Goal: Complete application form: Complete application form

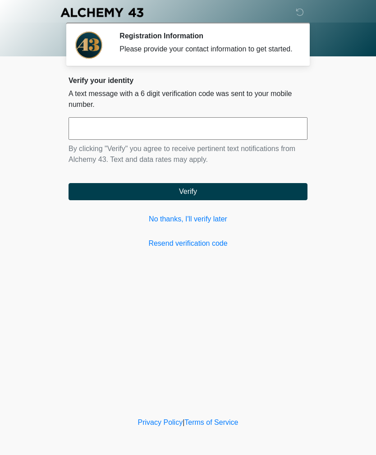
click at [163, 140] on input "text" at bounding box center [188, 128] width 239 height 23
click at [164, 249] on link "Resend verification code" at bounding box center [188, 243] width 239 height 11
click at [210, 224] on link "No thanks, I'll verify later" at bounding box center [188, 219] width 239 height 11
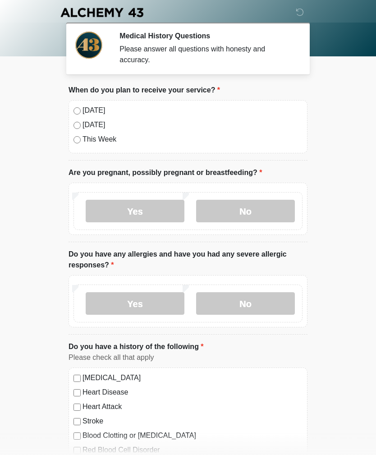
click at [256, 213] on label "No" at bounding box center [245, 211] width 99 height 23
click at [252, 306] on label "No" at bounding box center [245, 303] width 99 height 23
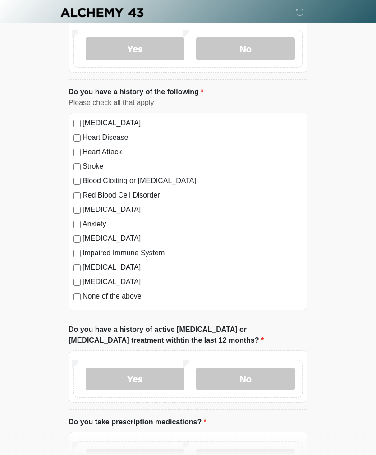
scroll to position [279, 0]
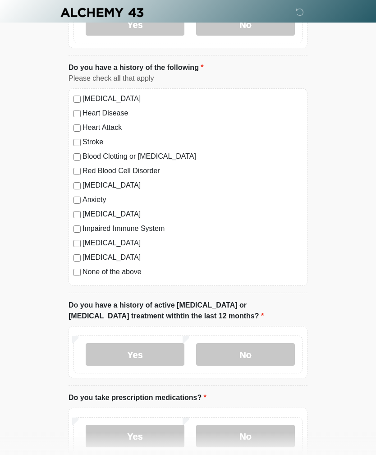
click at [252, 357] on label "No" at bounding box center [245, 354] width 99 height 23
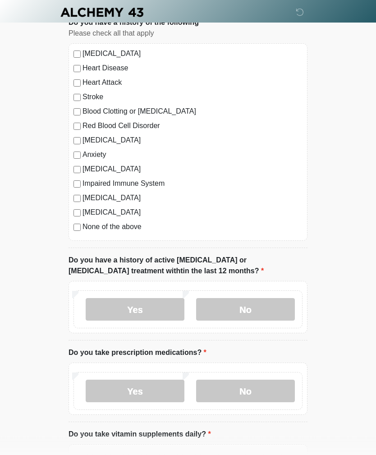
scroll to position [355, 0]
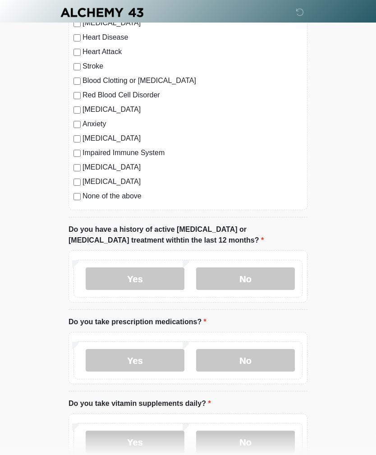
click at [159, 363] on label "Yes" at bounding box center [135, 360] width 99 height 23
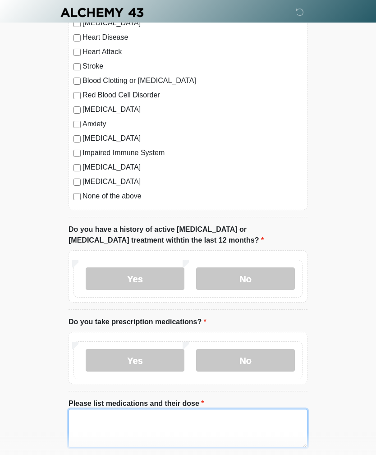
click at [159, 424] on textarea "Please list medications and their dose" at bounding box center [188, 428] width 239 height 39
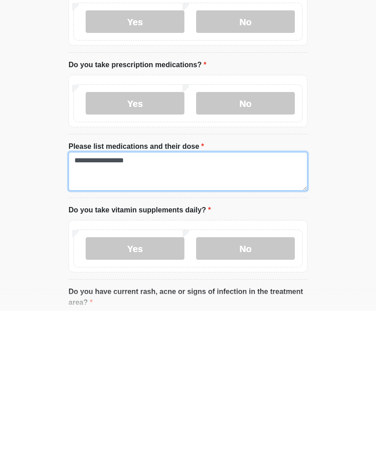
type textarea "**********"
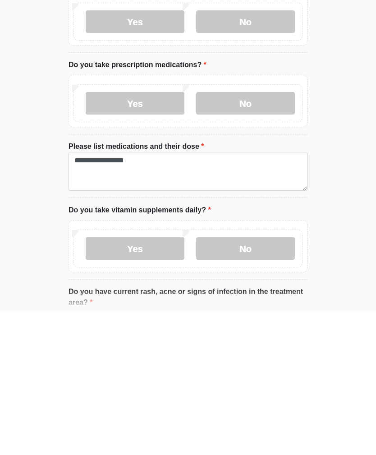
click at [162, 381] on label "Yes" at bounding box center [135, 392] width 99 height 23
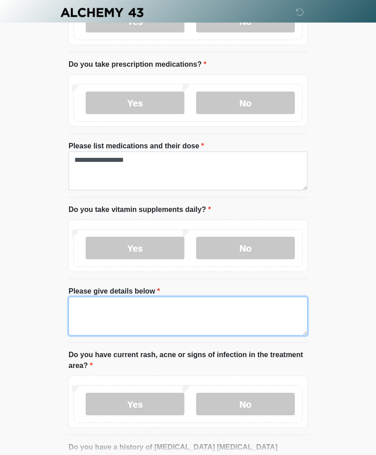
click at [196, 307] on textarea "Please give details below" at bounding box center [188, 316] width 239 height 39
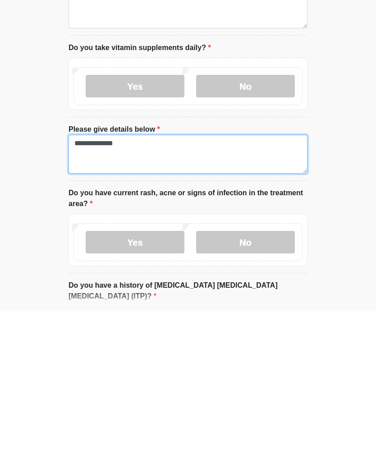
type textarea "**********"
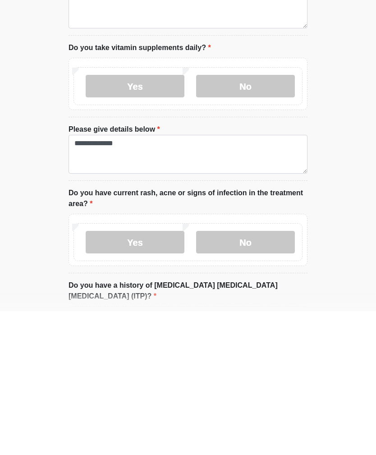
click at [263, 375] on label "No" at bounding box center [245, 386] width 99 height 23
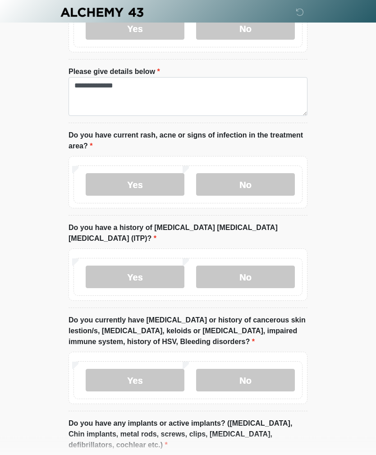
click at [260, 266] on label "No" at bounding box center [245, 277] width 99 height 23
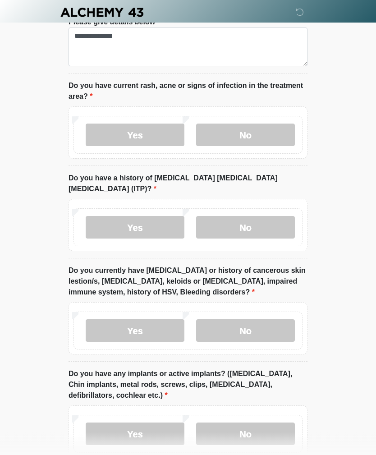
scroll to position [882, 0]
click at [275, 319] on label "No" at bounding box center [245, 330] width 99 height 23
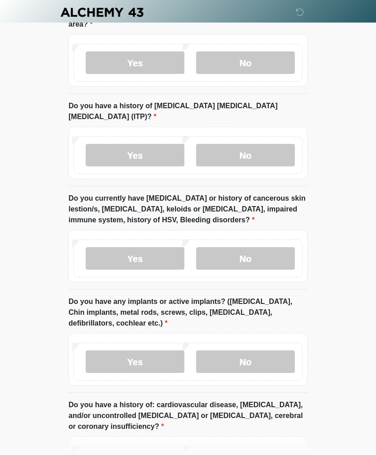
click at [266, 358] on label "No" at bounding box center [245, 362] width 99 height 23
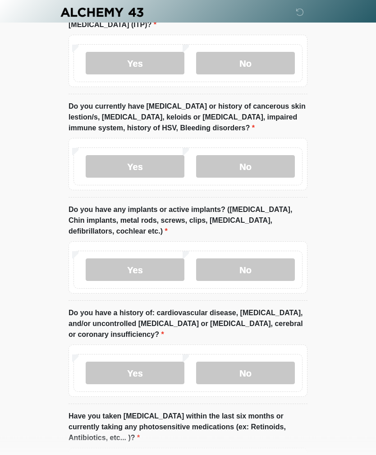
scroll to position [1045, 0]
click at [284, 362] on label "No" at bounding box center [245, 373] width 99 height 23
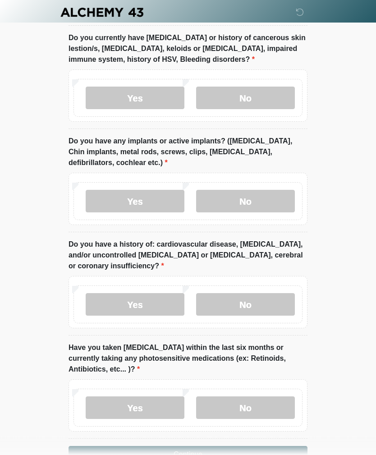
scroll to position [1128, 0]
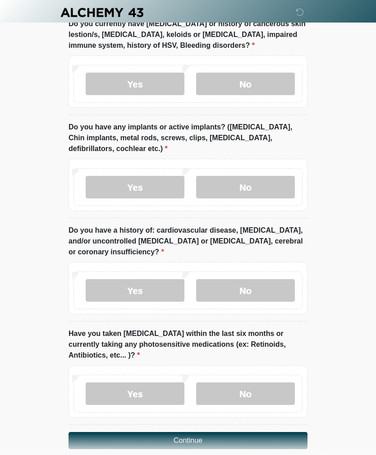
click at [254, 382] on label "No" at bounding box center [245, 393] width 99 height 23
click at [224, 432] on button "Continue" at bounding box center [188, 440] width 239 height 17
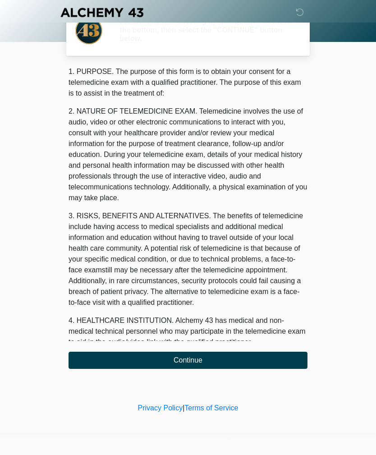
scroll to position [0, 0]
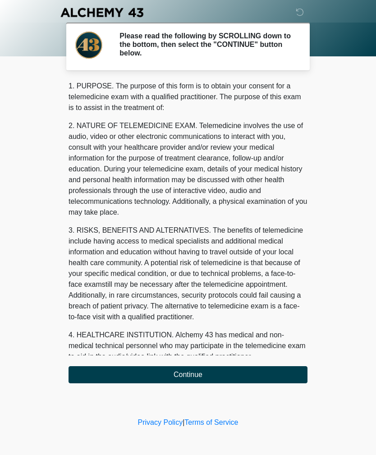
click at [244, 373] on button "Continue" at bounding box center [188, 374] width 239 height 17
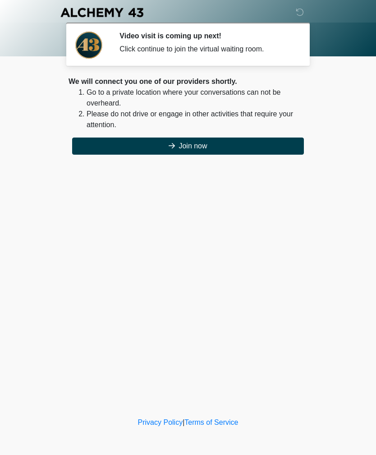
click at [165, 143] on button "Join now" at bounding box center [188, 145] width 232 height 17
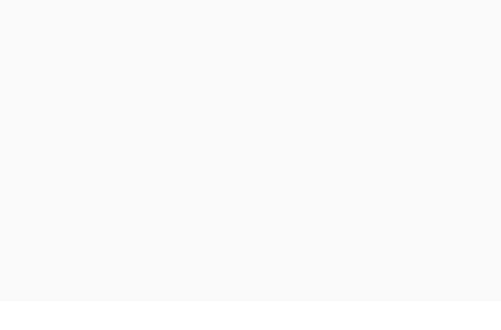
scroll to position [32, 0]
